Goal: Transaction & Acquisition: Purchase product/service

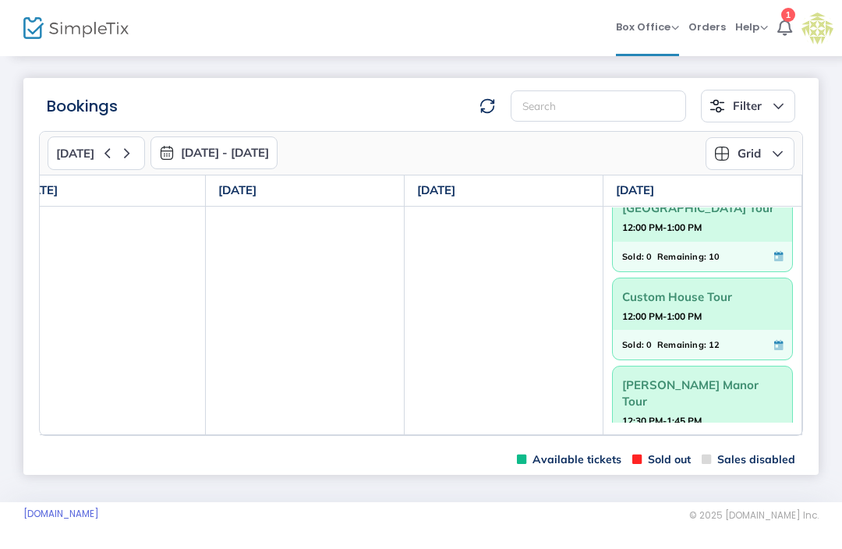
scroll to position [340, 0]
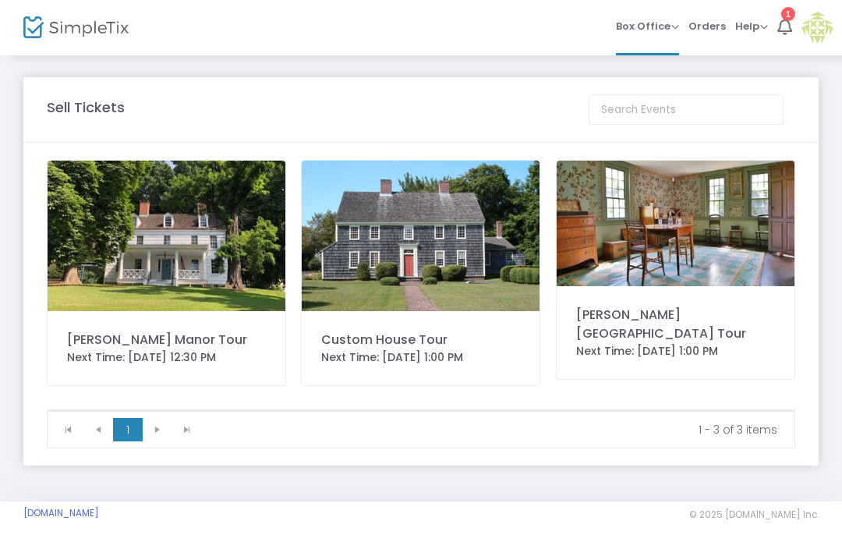
click at [661, 328] on div "[PERSON_NAME][GEOGRAPHIC_DATA] Tour" at bounding box center [675, 324] width 199 height 37
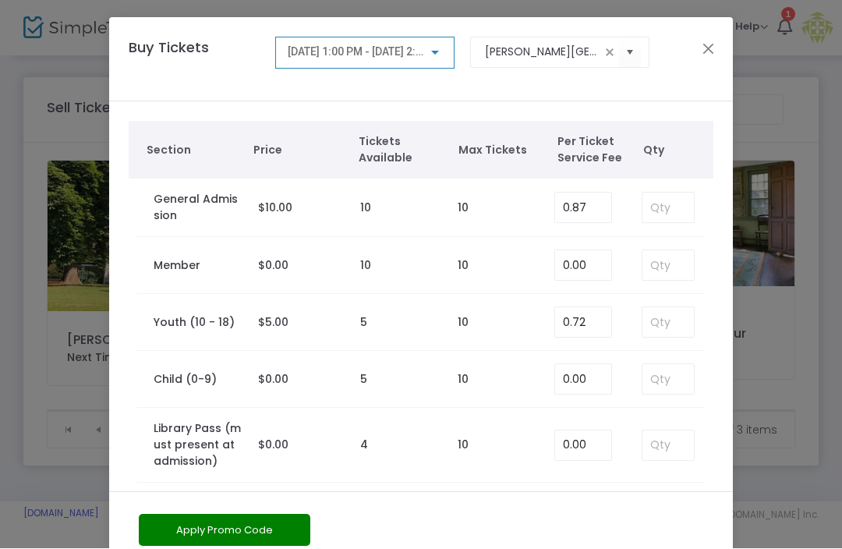
click at [711, 51] on button "Close" at bounding box center [709, 49] width 20 height 20
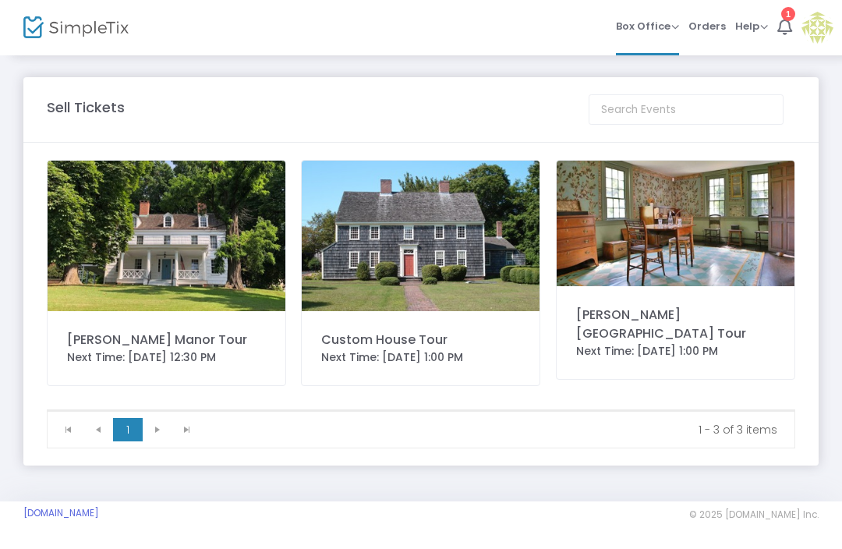
click at [643, 28] on span "Box Office" at bounding box center [647, 26] width 63 height 15
click at [667, 87] on li "Bookings" at bounding box center [672, 83] width 112 height 30
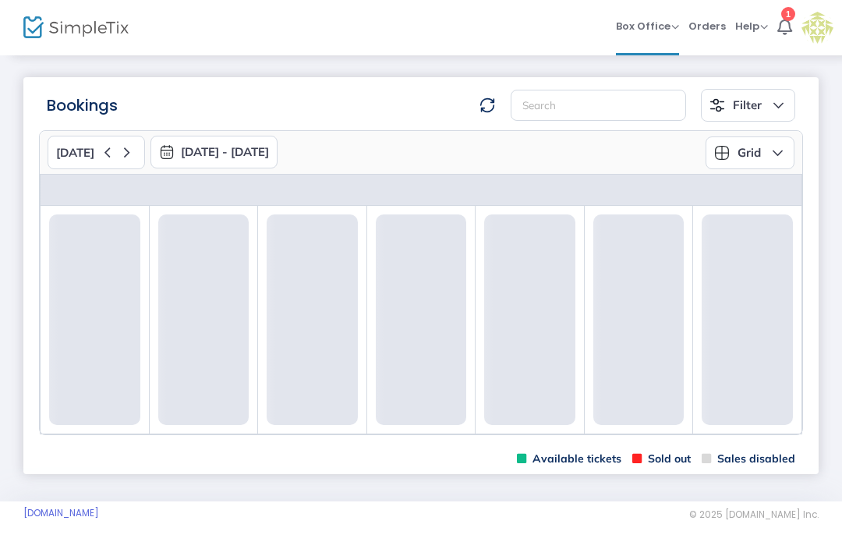
scroll to position [1, 0]
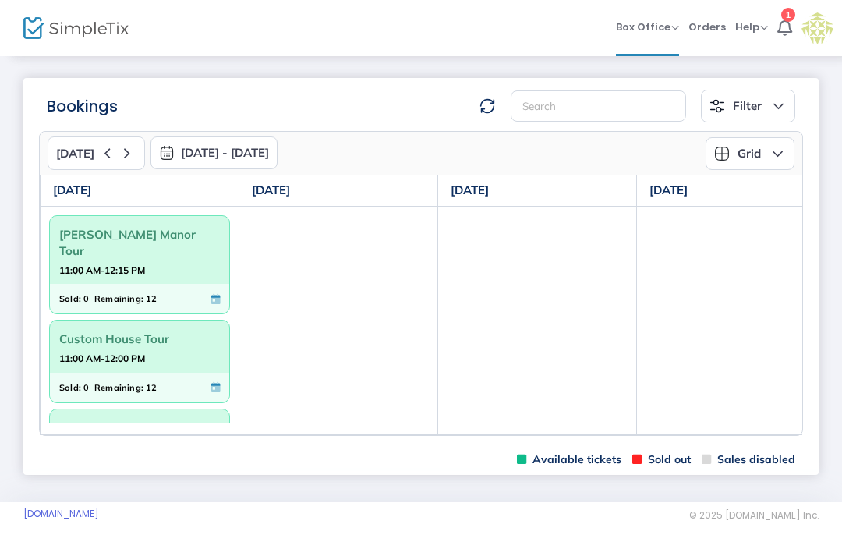
click at [708, 30] on span "Orders" at bounding box center [707, 27] width 37 height 40
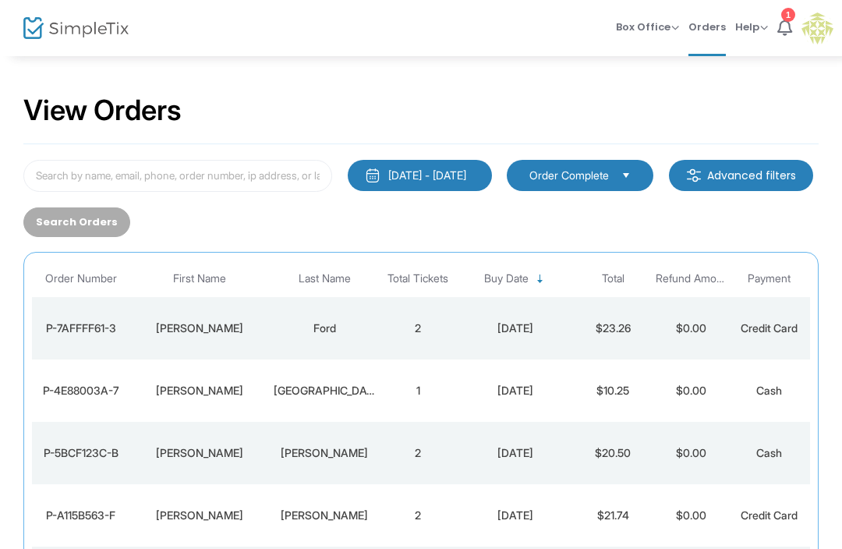
click at [647, 30] on span "Box Office" at bounding box center [647, 26] width 63 height 15
click at [661, 55] on li "Sell Tickets" at bounding box center [672, 52] width 112 height 30
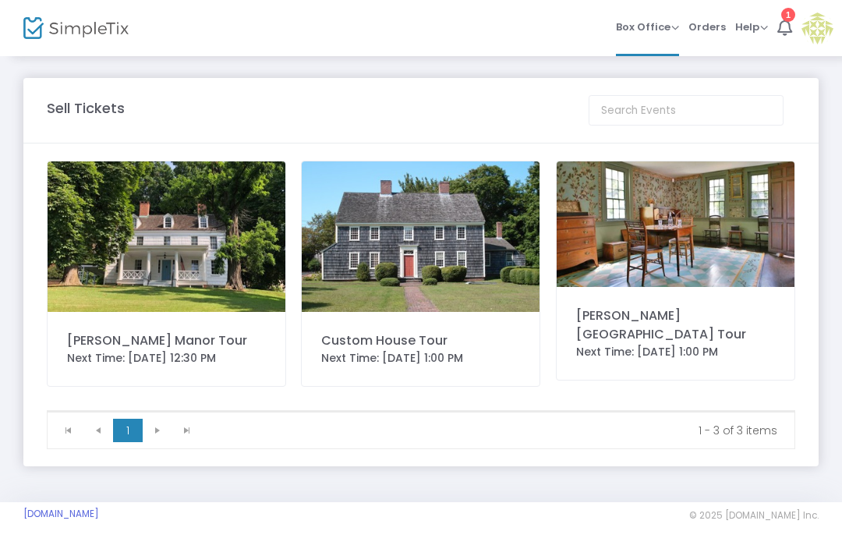
click at [640, 325] on div "[PERSON_NAME][GEOGRAPHIC_DATA] Tour" at bounding box center [675, 324] width 199 height 37
click at [654, 328] on div "[PERSON_NAME][GEOGRAPHIC_DATA] Tour" at bounding box center [675, 324] width 199 height 37
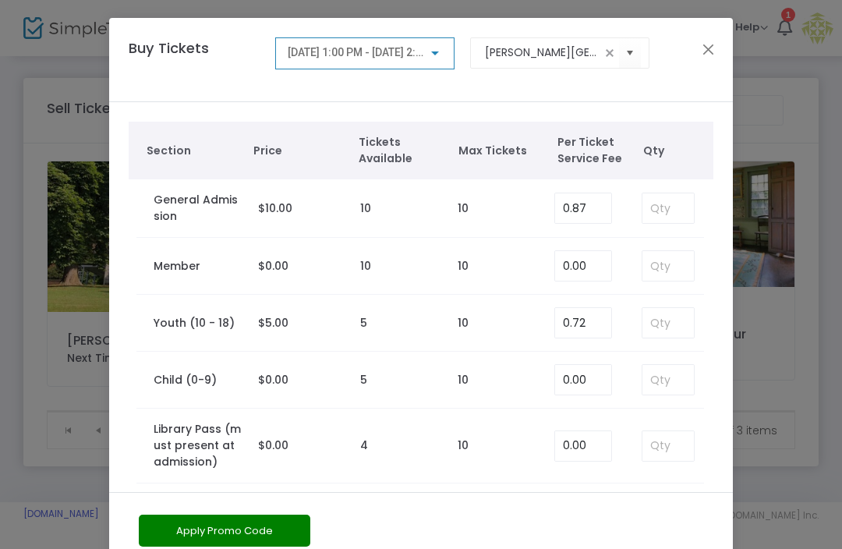
click at [254, 533] on button "Apply Promo Code" at bounding box center [225, 531] width 172 height 32
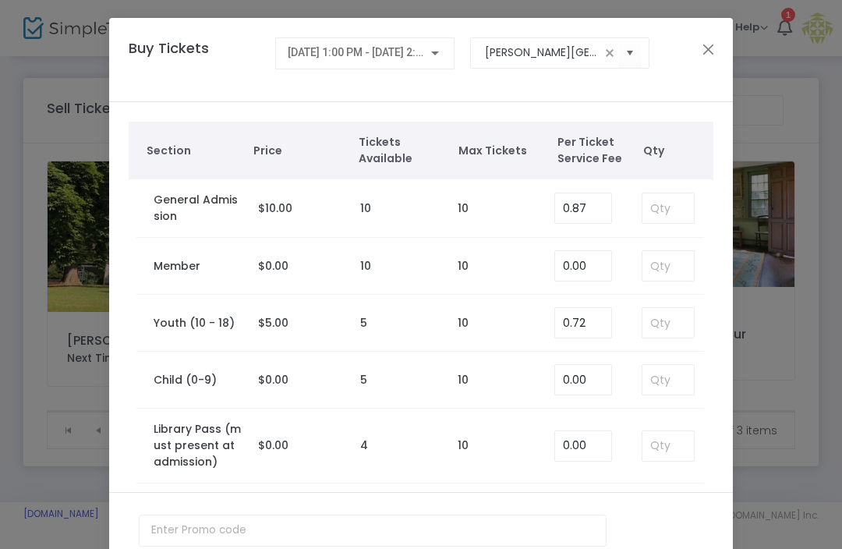
click at [707, 51] on button "Close" at bounding box center [709, 49] width 20 height 20
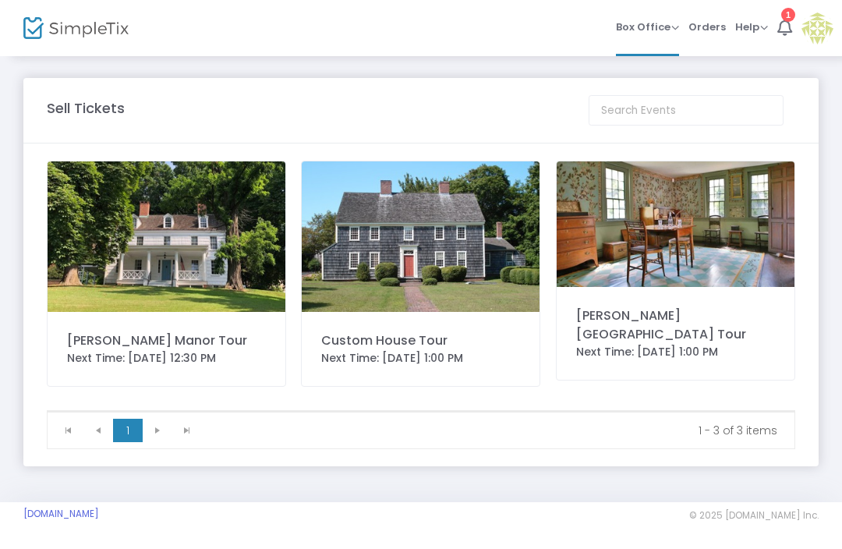
click at [643, 36] on span "Box Office Sell Tickets Bookings Sell Season Pass" at bounding box center [647, 27] width 63 height 40
click at [643, 33] on span "Box Office" at bounding box center [647, 26] width 63 height 15
click at [673, 58] on li "Sell Tickets" at bounding box center [672, 52] width 112 height 30
click at [670, 318] on div "[PERSON_NAME][GEOGRAPHIC_DATA] Tour" at bounding box center [675, 324] width 199 height 37
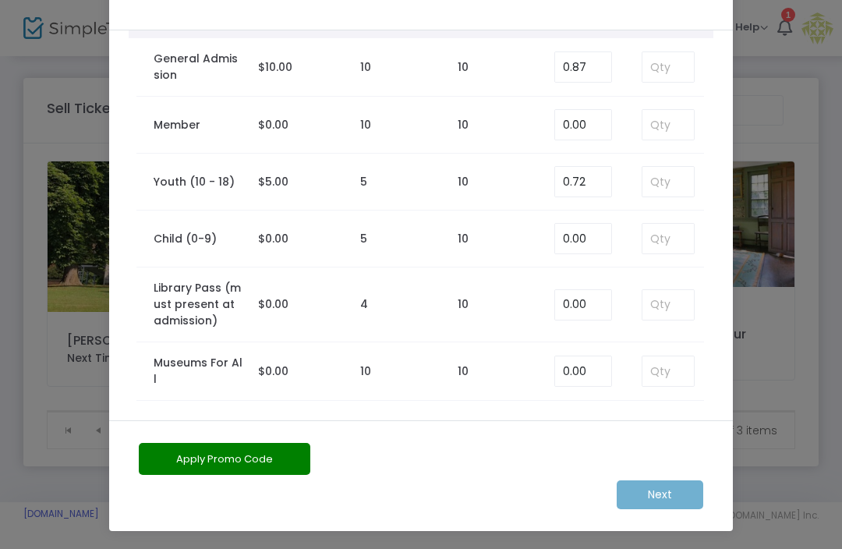
scroll to position [72, 0]
click at [668, 496] on div "Next" at bounding box center [421, 494] width 580 height 29
click at [664, 494] on div "Next" at bounding box center [421, 494] width 580 height 29
click at [675, 71] on input at bounding box center [668, 67] width 51 height 30
type input "2"
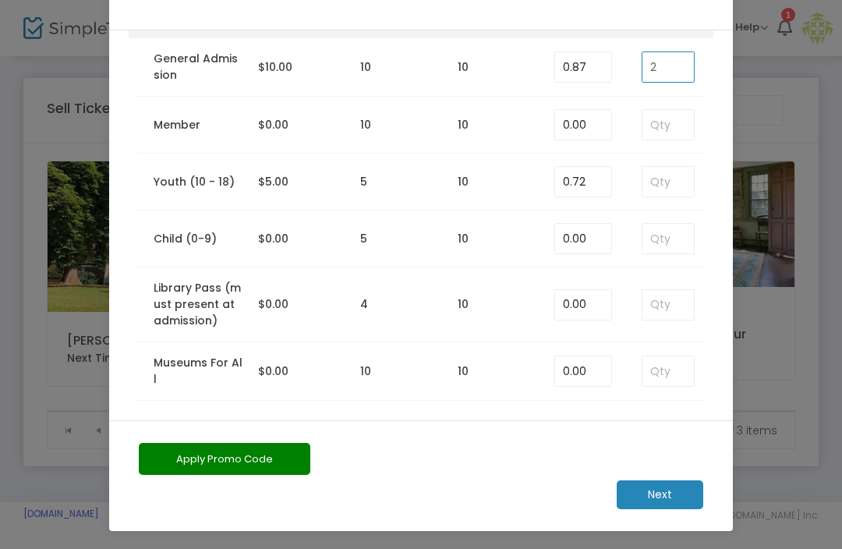
click at [669, 498] on m-button "Next" at bounding box center [660, 494] width 87 height 29
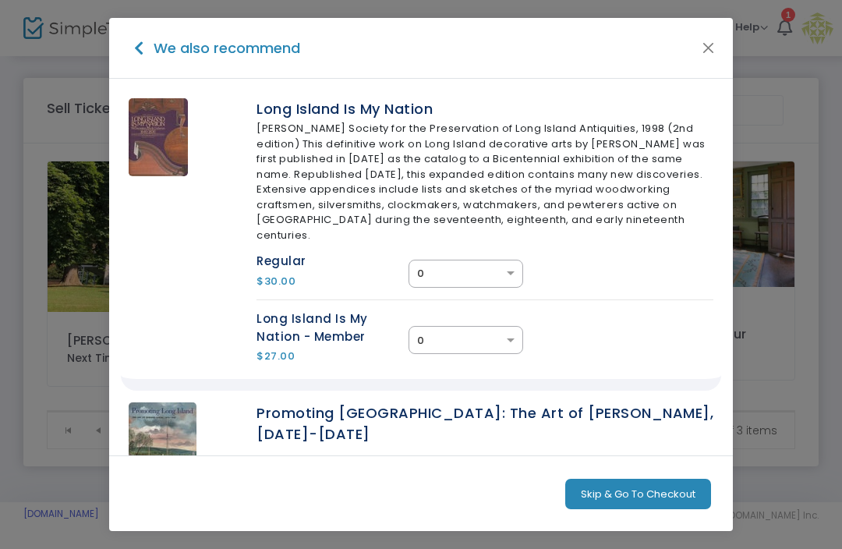
click at [659, 498] on button "Skip & Go To Checkout" at bounding box center [638, 494] width 146 height 31
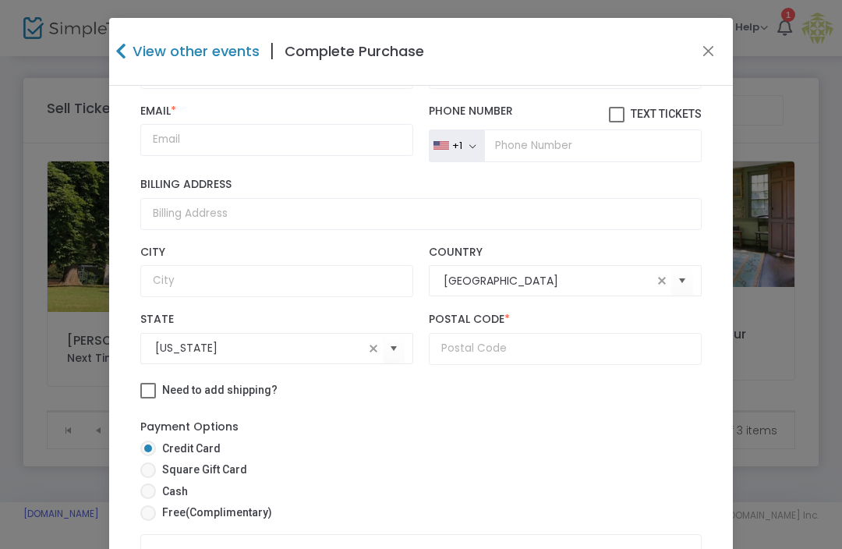
scroll to position [170, 0]
click at [152, 493] on span at bounding box center [148, 492] width 16 height 16
click at [148, 499] on input "Cash" at bounding box center [147, 499] width 1 height 1
radio input "true"
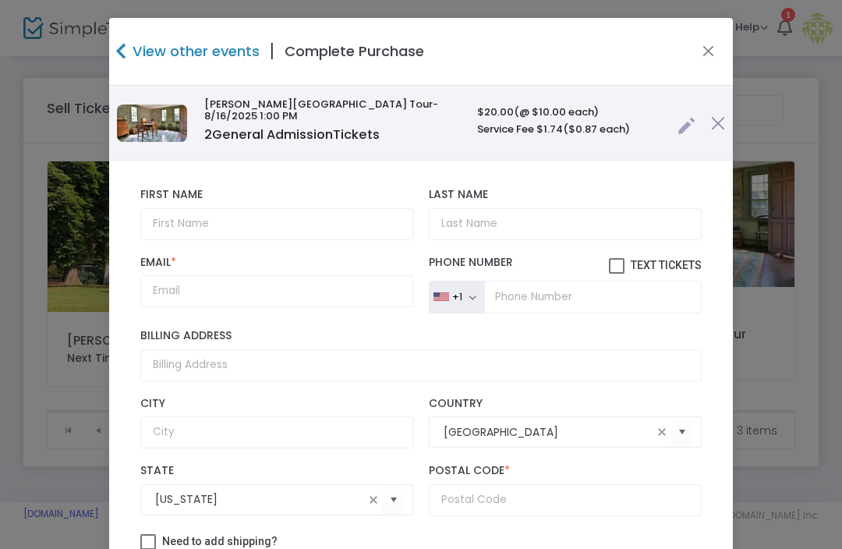
scroll to position [0, 0]
click at [201, 223] on input "text" at bounding box center [276, 224] width 273 height 32
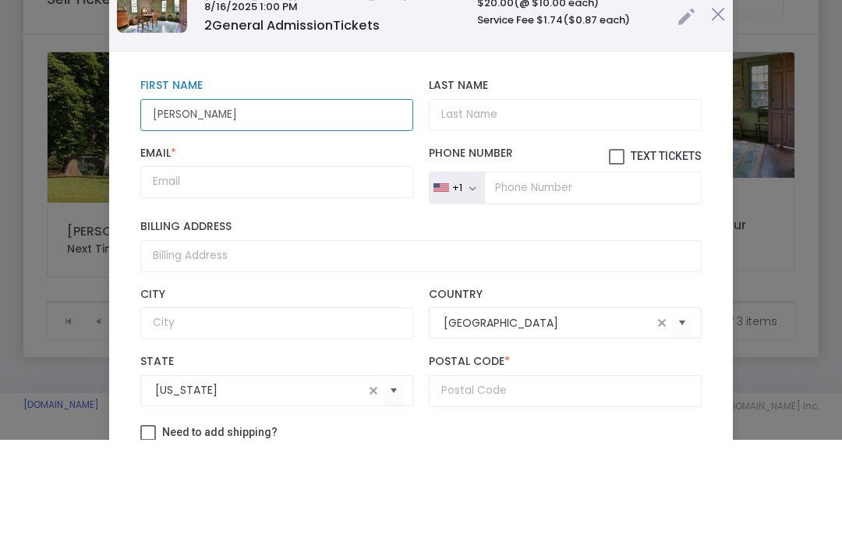
type input "Kathy"
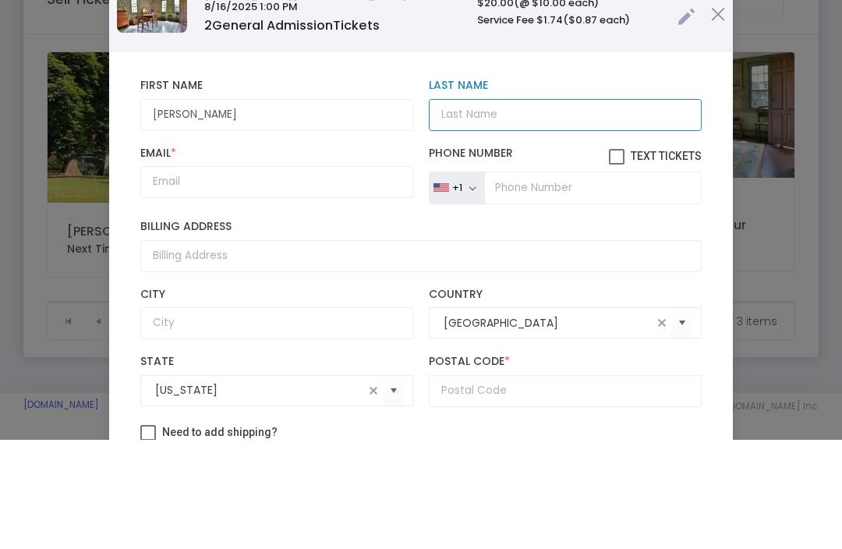
click at [548, 208] on input "Last Name" at bounding box center [565, 224] width 273 height 32
type input "Paterno"
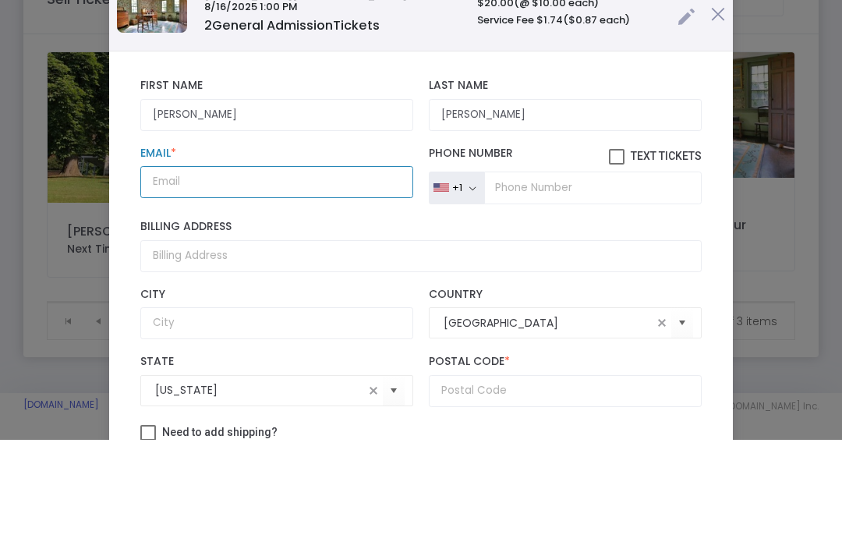
click at [321, 275] on input "Email *" at bounding box center [276, 291] width 273 height 32
